Goal: Task Accomplishment & Management: Use online tool/utility

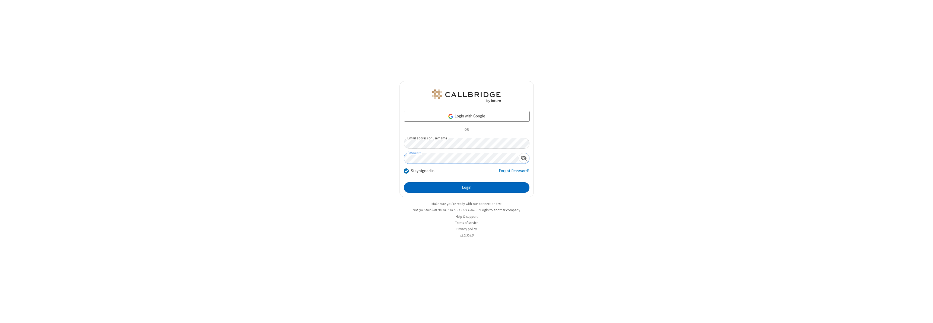
click at [467, 187] on button "Login" at bounding box center [467, 187] width 126 height 11
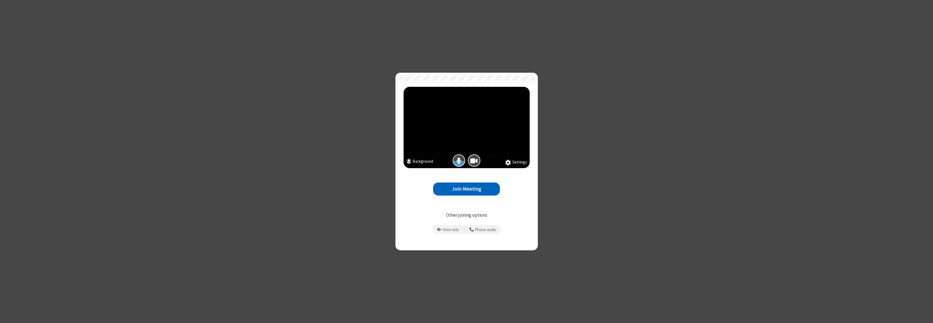
click at [467, 189] on button "Join Meeting" at bounding box center [466, 189] width 67 height 13
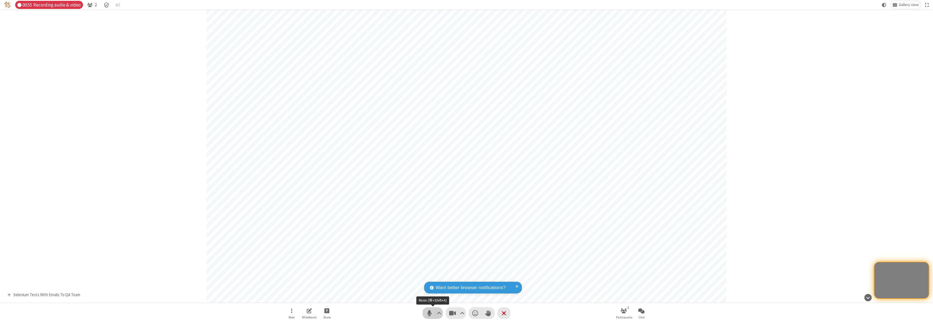
click at [425, 312] on button "Audio" at bounding box center [433, 313] width 20 height 12
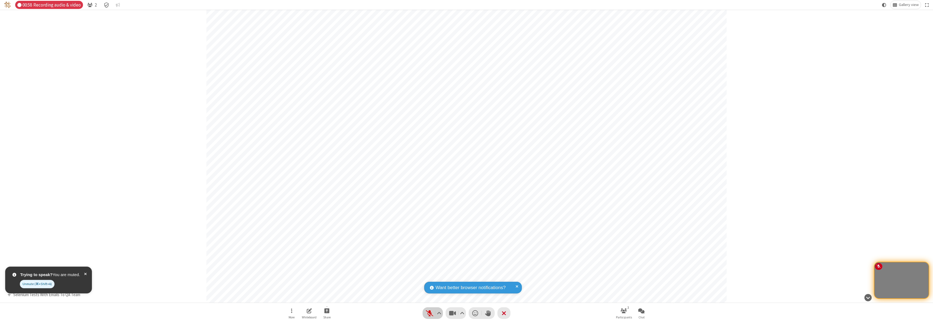
click at [428, 312] on span "Unmute (⌘+Shift+A)" at bounding box center [429, 313] width 8 height 8
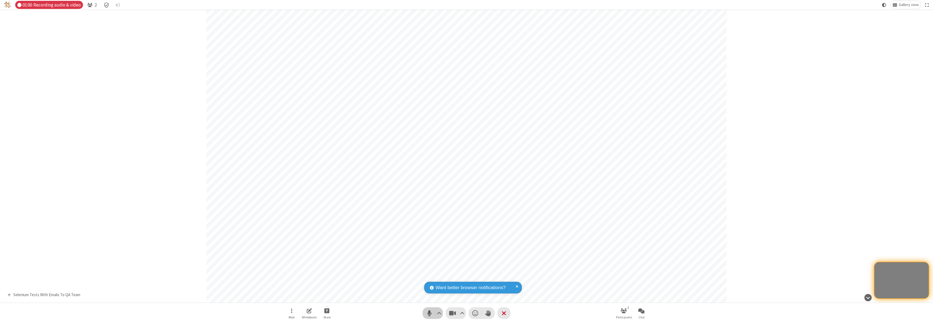
click at [430, 314] on span "Mute (⌘+Shift+A)" at bounding box center [429, 313] width 8 height 8
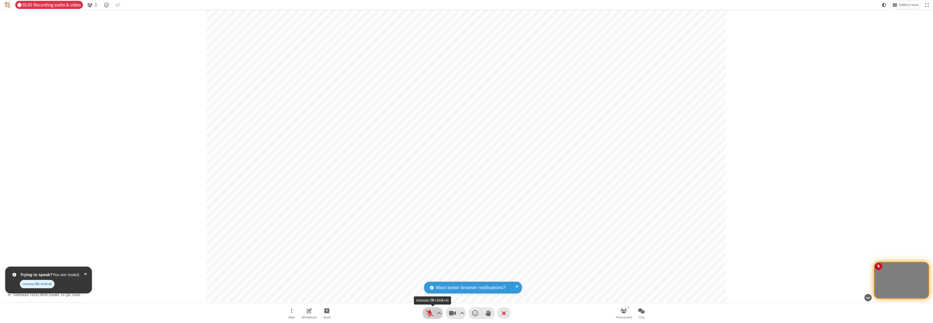
click at [427, 311] on span "Unmute (⌘+Shift+A)" at bounding box center [429, 313] width 8 height 8
